Goal: Task Accomplishment & Management: Manage account settings

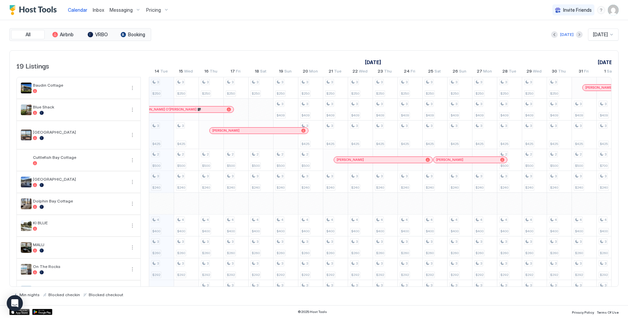
scroll to position [0, 373]
click at [610, 9] on img "User profile" at bounding box center [613, 10] width 11 height 11
click at [552, 41] on div "Settings" at bounding box center [575, 38] width 85 height 12
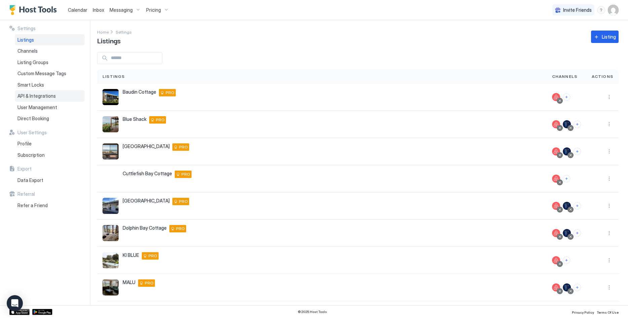
click at [37, 94] on span "API & Integrations" at bounding box center [36, 96] width 38 height 6
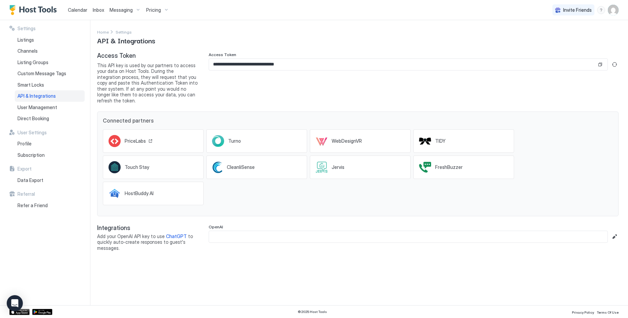
click at [160, 138] on div "PriceLabs" at bounding box center [153, 141] width 101 height 24
click at [601, 64] on button "Copy" at bounding box center [600, 64] width 7 height 7
